Goal: Task Accomplishment & Management: Contribute content

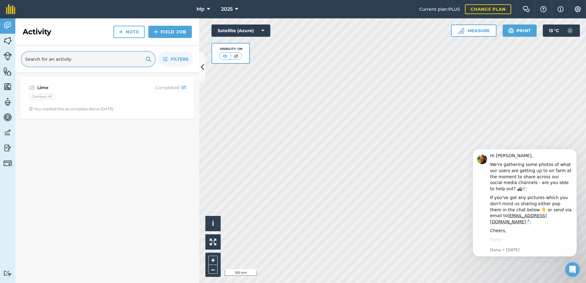
click at [108, 62] on input "text" at bounding box center [88, 59] width 134 height 15
click at [331, 283] on html "Mp 2025 Current plan : PLUS Change plan Farm Chat Help Info Settings Mp - 2025 …" at bounding box center [293, 141] width 586 height 283
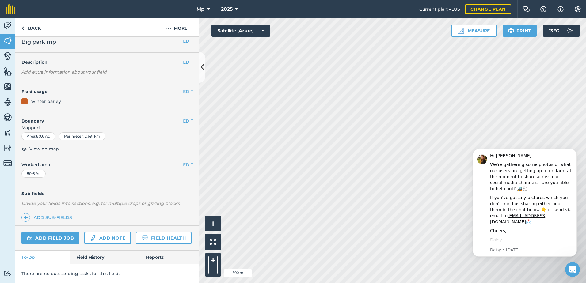
scroll to position [22, 0]
click at [112, 232] on link "Add note" at bounding box center [107, 238] width 47 height 12
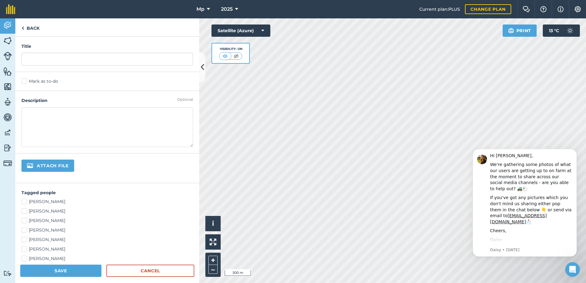
click at [59, 123] on textarea at bounding box center [107, 127] width 172 height 40
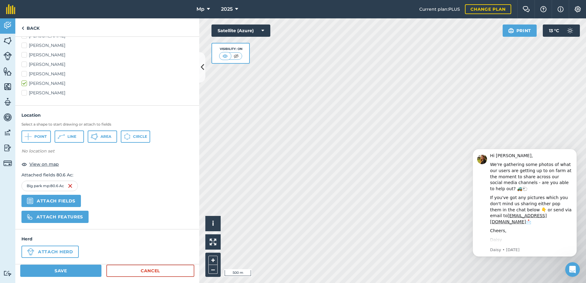
scroll to position [200, 0]
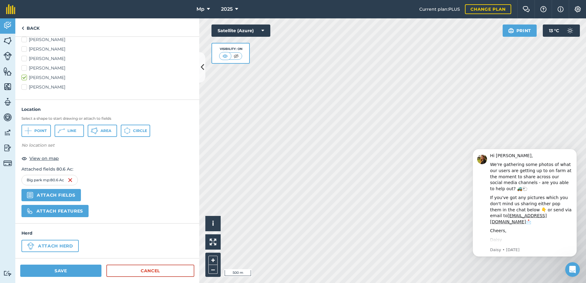
type textarea "limed [DATE]"
click at [87, 271] on button "Save" at bounding box center [60, 271] width 81 height 12
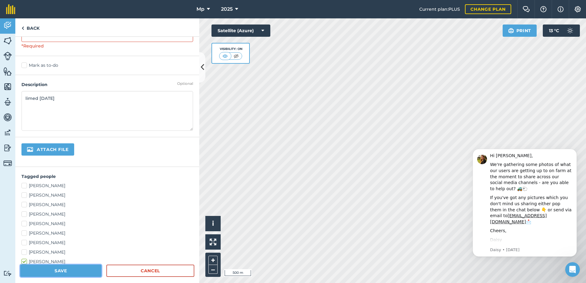
scroll to position [0, 0]
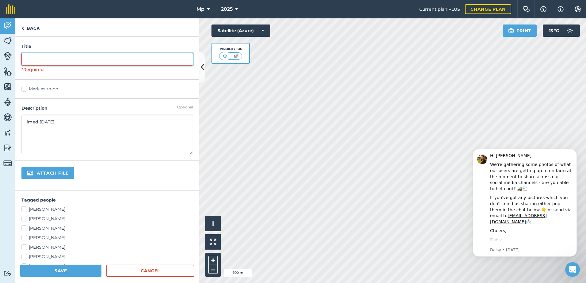
click at [89, 54] on input "text" at bounding box center [107, 59] width 172 height 13
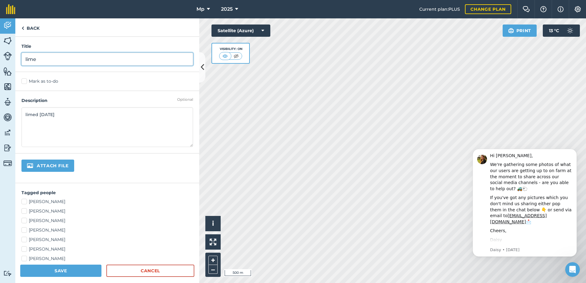
type input "lime"
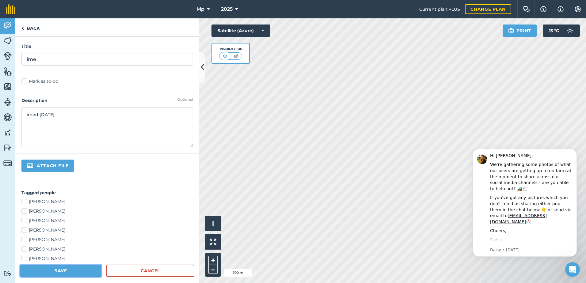
click at [88, 270] on button "Save" at bounding box center [60, 271] width 81 height 12
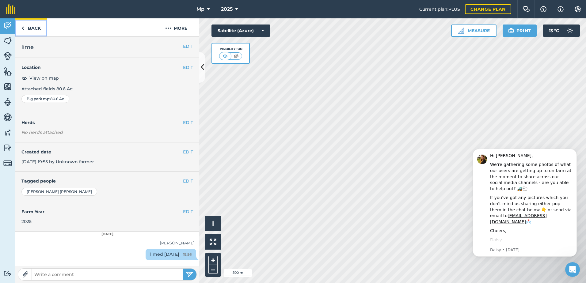
click at [34, 29] on link "Back" at bounding box center [31, 27] width 32 height 18
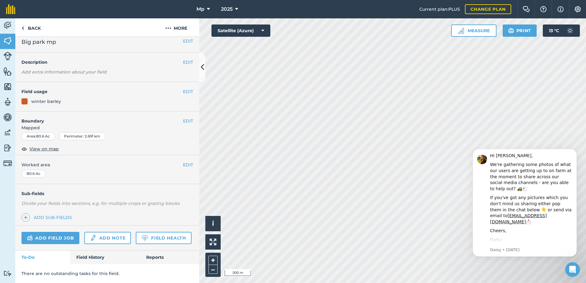
scroll to position [22, 0]
click at [110, 257] on link "Field History" at bounding box center [105, 257] width 70 height 13
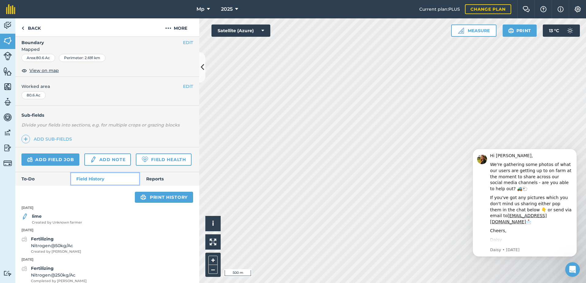
scroll to position [108, 0]
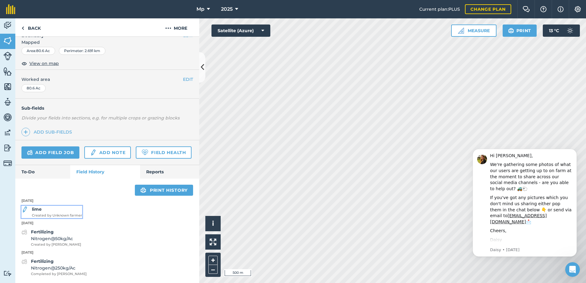
click at [38, 208] on strong "lime" at bounding box center [37, 209] width 10 height 6
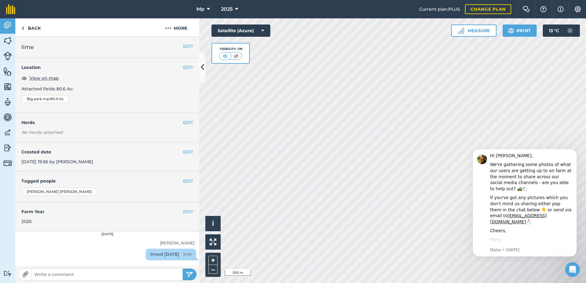
click at [168, 255] on div "limed [DATE] 19:56" at bounding box center [170, 255] width 51 height 12
click at [153, 266] on div "EDIT lime EDIT Location View on map Attached fields 80.6 Ac : Big park mp : 80.…" at bounding box center [107, 151] width 184 height 229
drag, startPoint x: 153, startPoint y: 249, endPoint x: 131, endPoint y: 251, distance: 21.5
click at [145, 251] on div "limed [DATE] 19:56" at bounding box center [170, 255] width 51 height 12
click at [128, 253] on div "limed [DATE] 19:56" at bounding box center [107, 256] width 184 height 14
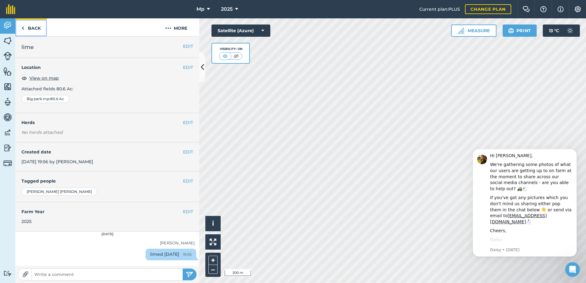
click at [43, 29] on link "Back" at bounding box center [31, 27] width 32 height 18
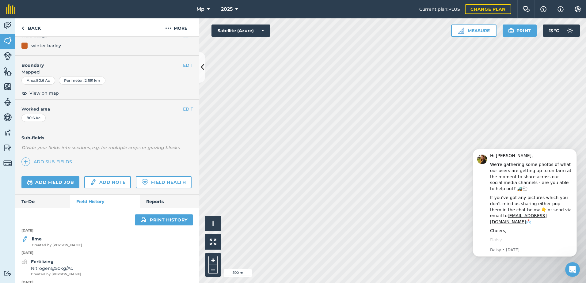
scroll to position [61, 0]
click at [32, 28] on link "Back" at bounding box center [31, 27] width 32 height 18
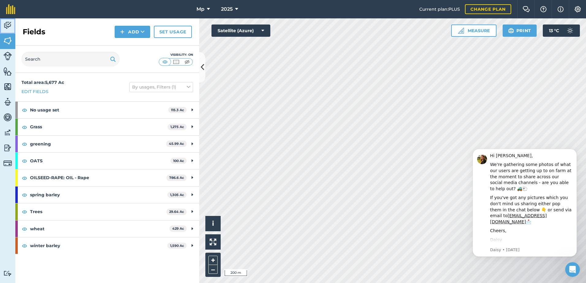
click at [8, 29] on img at bounding box center [7, 25] width 9 height 9
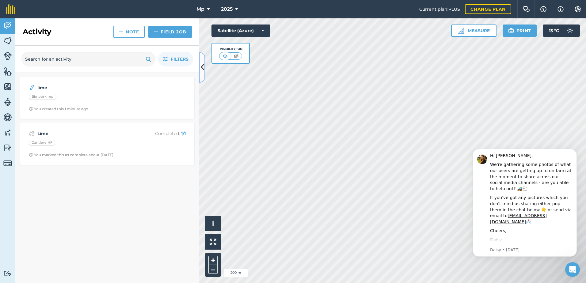
click at [204, 70] on icon at bounding box center [202, 67] width 3 height 11
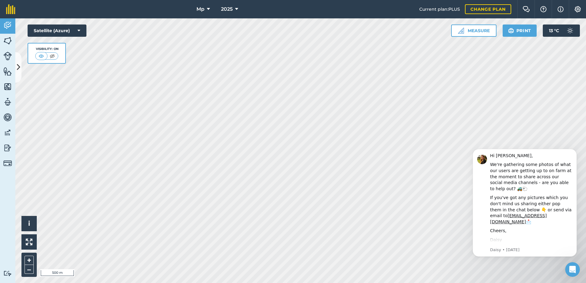
click at [398, 0] on html "Mp 2025 Current plan : PLUS Change plan Farm Chat Help Info Settings Mp - 2025 …" at bounding box center [293, 141] width 586 height 283
click at [313, 0] on html "Mp 2025 Current plan : PLUS Change plan Farm Chat Help Info Settings Mp - 2025 …" at bounding box center [293, 141] width 586 height 283
click at [312, 283] on html "Mp 2025 Current plan : PLUS Change plan Farm Chat Help Info Settings Mp - 2025 …" at bounding box center [293, 141] width 586 height 283
click at [572, 150] on button "Dismiss notification" at bounding box center [575, 151] width 8 height 8
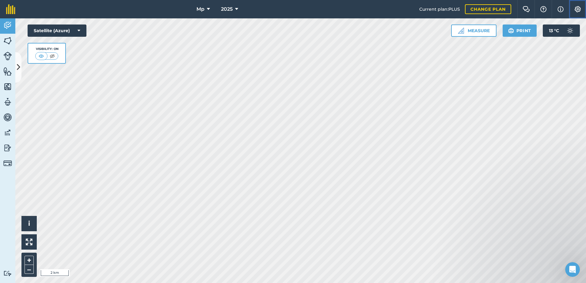
click at [581, 9] on img at bounding box center [577, 9] width 7 height 6
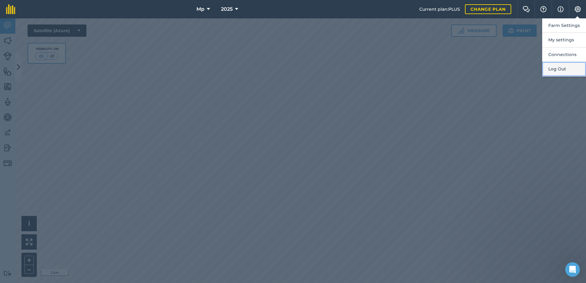
click at [552, 68] on button "Log Out" at bounding box center [564, 69] width 44 height 14
